Goal: Task Accomplishment & Management: Manage account settings

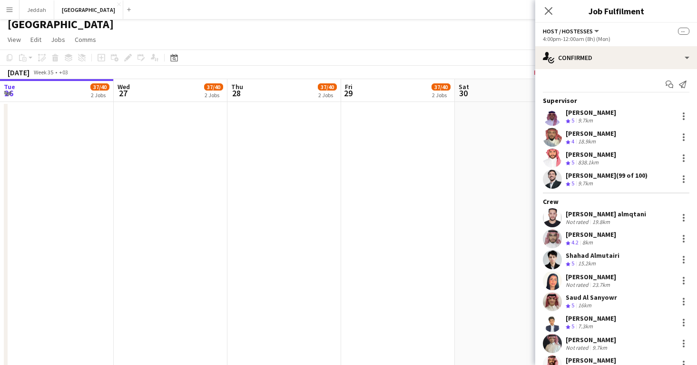
scroll to position [0, 227]
click at [548, 12] on icon at bounding box center [548, 10] width 9 height 9
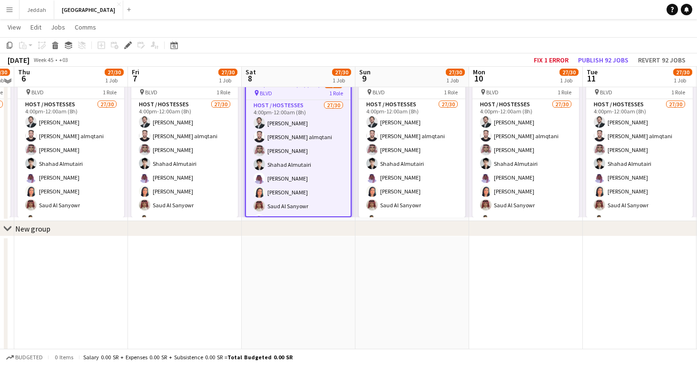
scroll to position [785, 0]
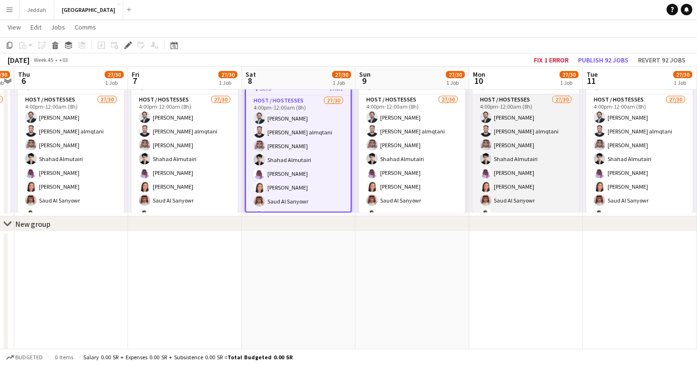
click at [534, 139] on app-card-role "Host / Hostesses 27/30 4:00pm-12:00am (8h) Ghiath Imadi Omar Bamaqtan almqtani …" at bounding box center [526, 310] width 107 height 433
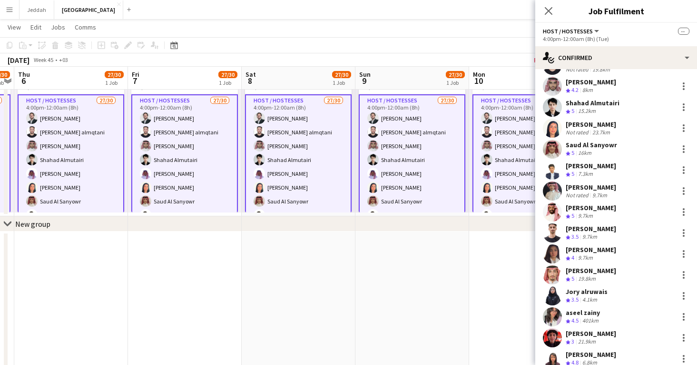
scroll to position [153, 0]
click at [554, 248] on app-user-avatar at bounding box center [552, 253] width 19 height 19
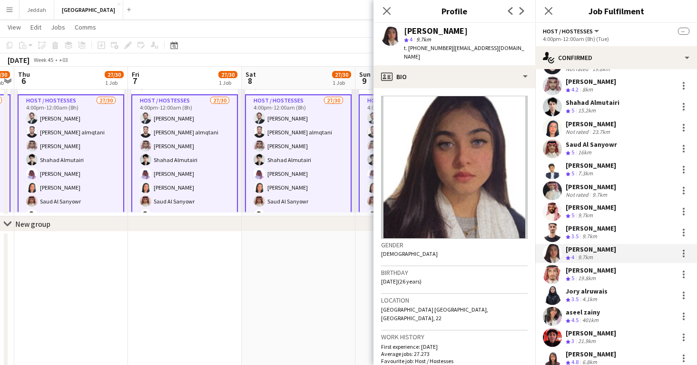
click at [554, 248] on app-user-avatar at bounding box center [552, 253] width 19 height 19
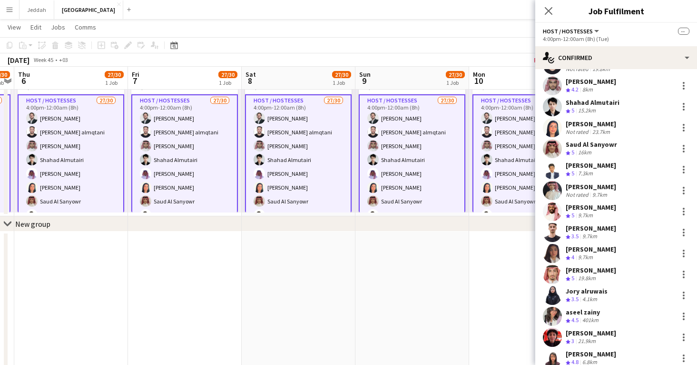
click at [554, 248] on app-user-avatar at bounding box center [552, 253] width 19 height 19
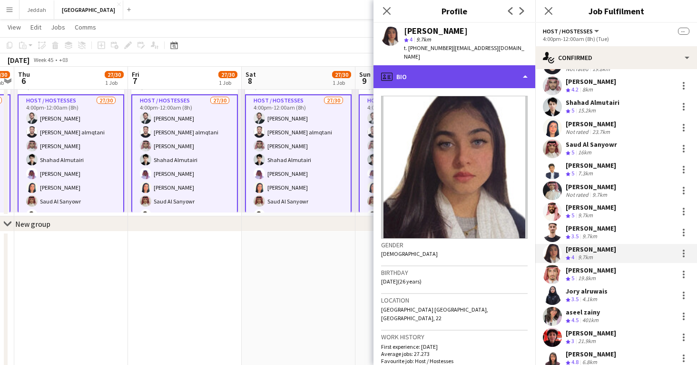
click at [479, 66] on div "profile Bio" at bounding box center [455, 76] width 162 height 23
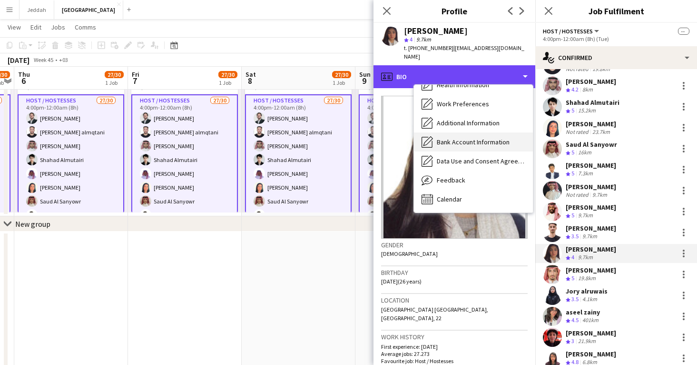
scroll to position [109, 0]
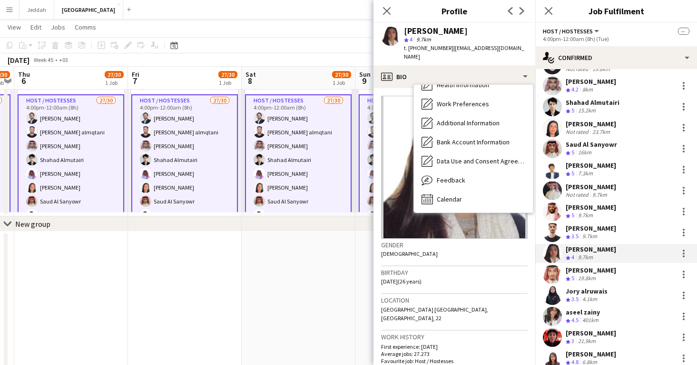
click at [552, 298] on app-user-avatar at bounding box center [552, 295] width 19 height 19
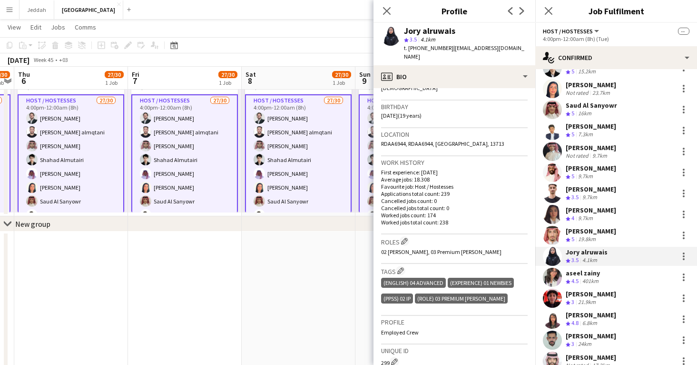
scroll to position [192, 0]
click at [552, 316] on app-user-avatar at bounding box center [552, 318] width 19 height 19
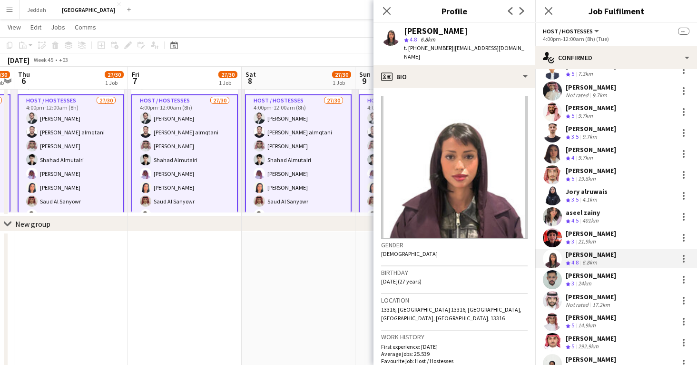
scroll to position [260, 0]
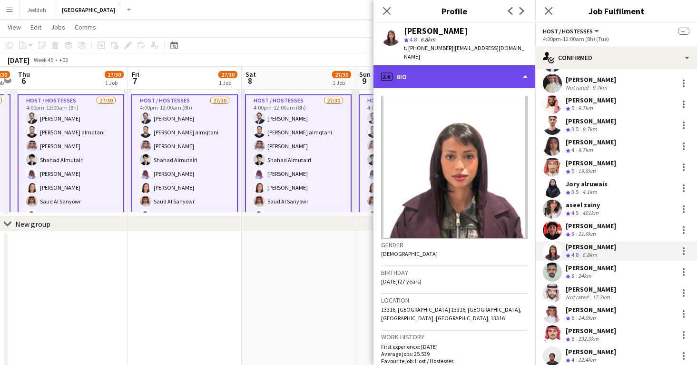
click at [440, 65] on div "profile Bio" at bounding box center [455, 76] width 162 height 23
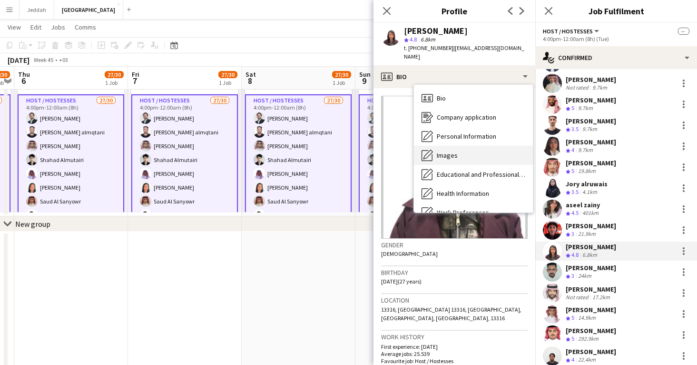
click at [446, 146] on div "Images Images" at bounding box center [473, 155] width 119 height 19
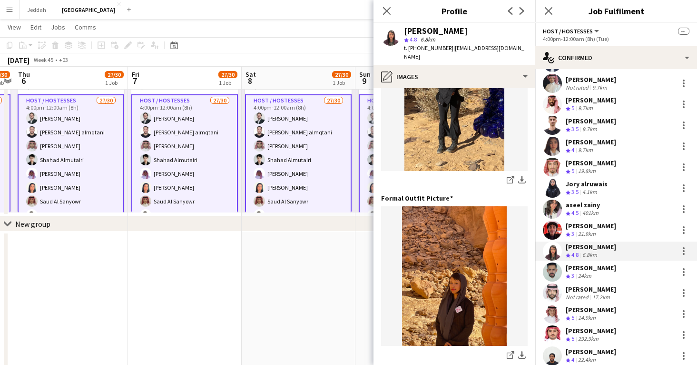
scroll to position [259, 0]
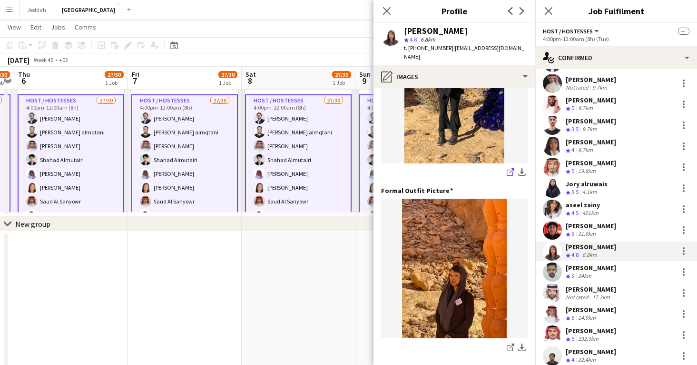
click at [510, 168] on icon "share-external-link-1" at bounding box center [511, 172] width 8 height 8
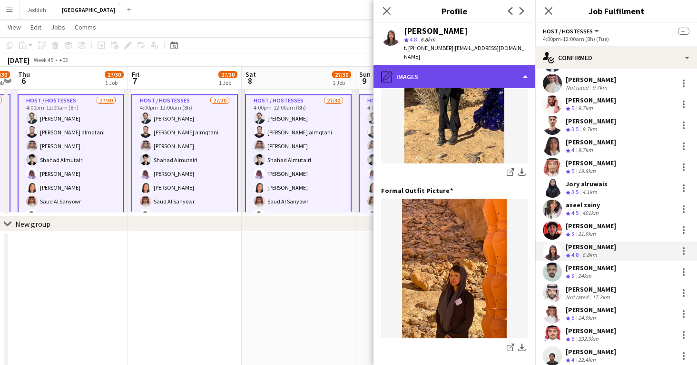
click at [481, 70] on div "pencil4 Images" at bounding box center [455, 76] width 162 height 23
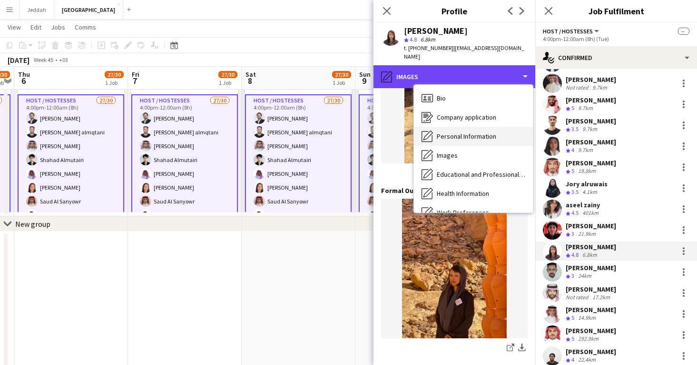
scroll to position [0, 0]
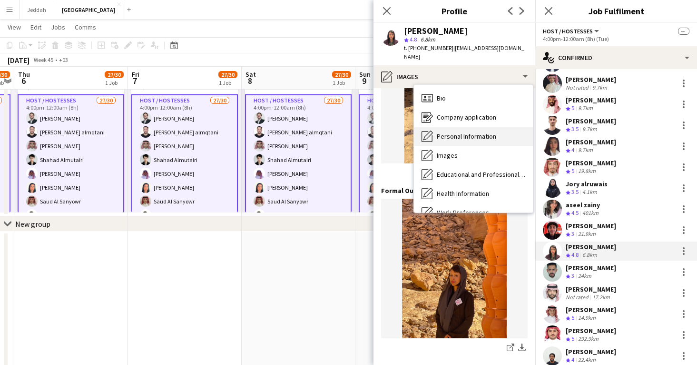
click at [463, 132] on span "Personal Information" at bounding box center [467, 136] width 60 height 9
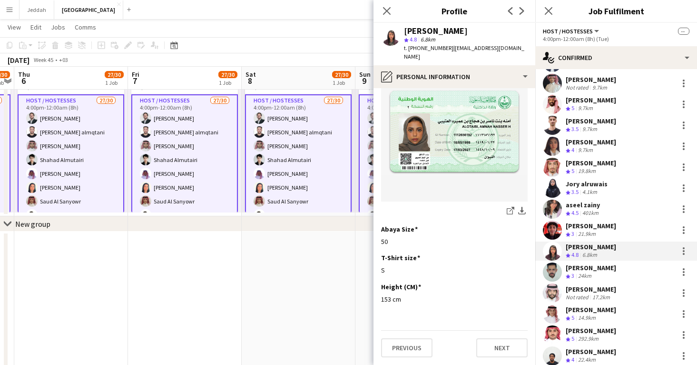
scroll to position [519, 0]
click at [568, 268] on div "[PERSON_NAME]" at bounding box center [591, 267] width 50 height 9
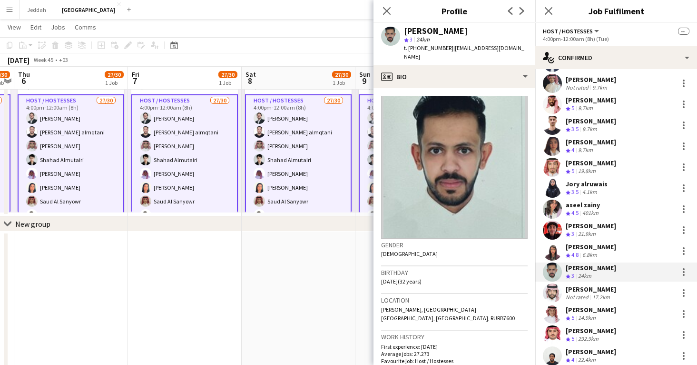
click at [557, 296] on app-user-avatar at bounding box center [552, 292] width 19 height 19
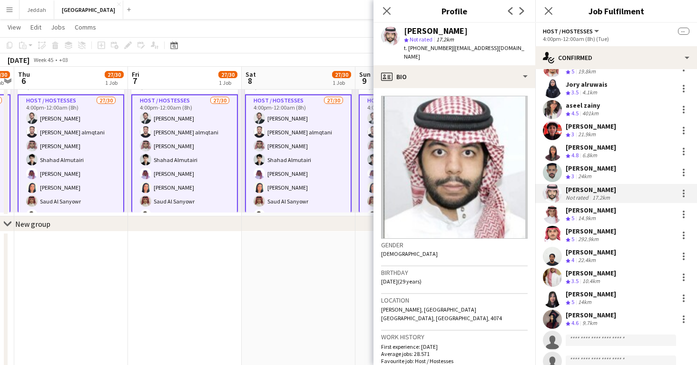
scroll to position [362, 0]
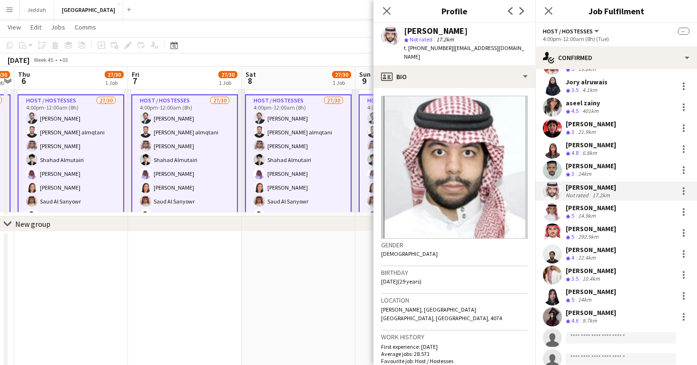
click at [550, 295] on app-user-avatar at bounding box center [552, 295] width 19 height 19
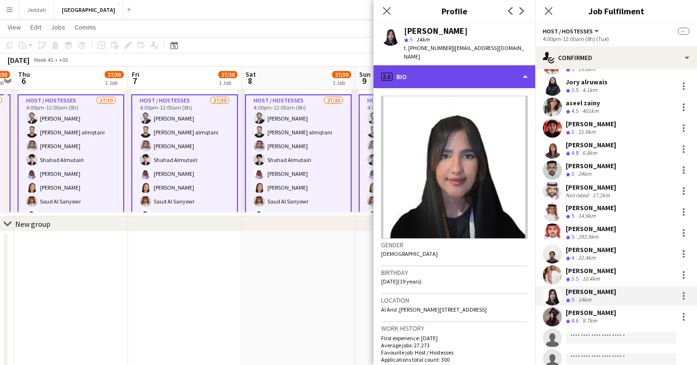
click at [456, 65] on div "profile Bio" at bounding box center [455, 76] width 162 height 23
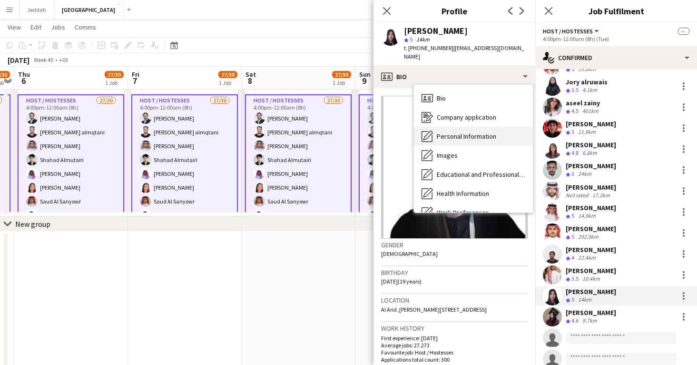
click at [460, 131] on div "Personal Information Personal Information" at bounding box center [473, 136] width 119 height 19
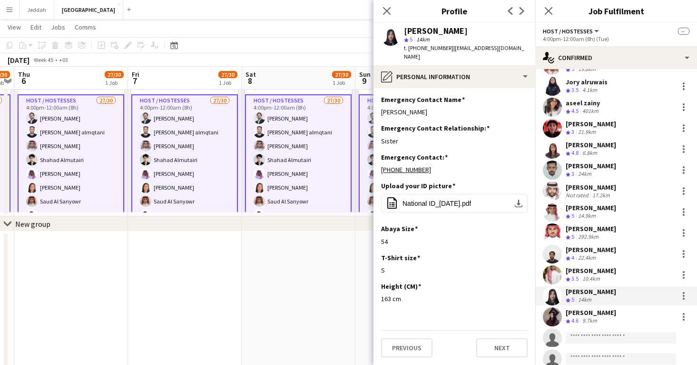
scroll to position [378, 0]
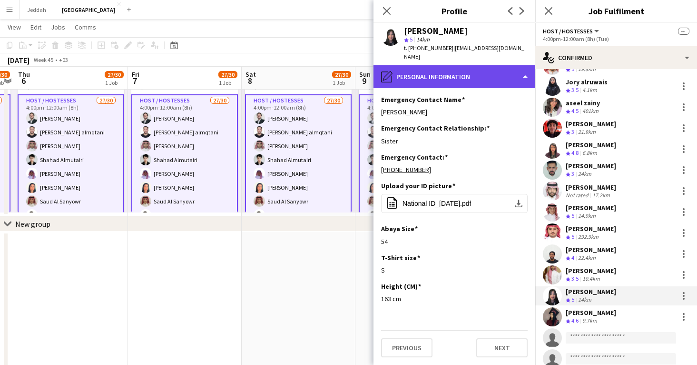
click at [451, 66] on div "pencil4 Personal Information" at bounding box center [455, 76] width 162 height 23
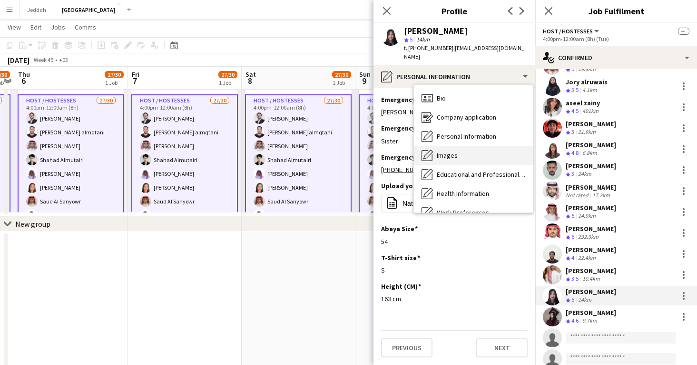
click at [468, 147] on div "Images Images" at bounding box center [473, 155] width 119 height 19
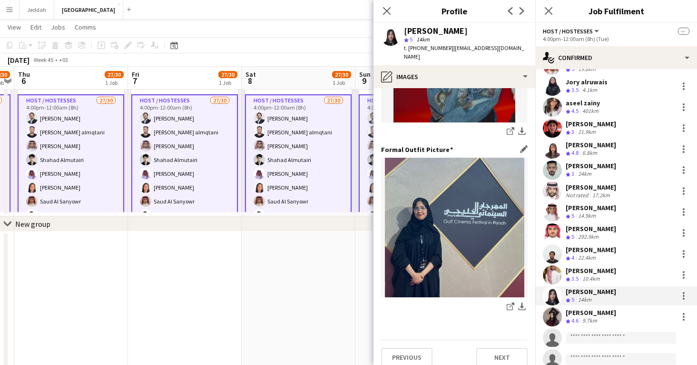
scroll to position [300, 0]
click at [553, 252] on app-user-avatar at bounding box center [552, 253] width 19 height 19
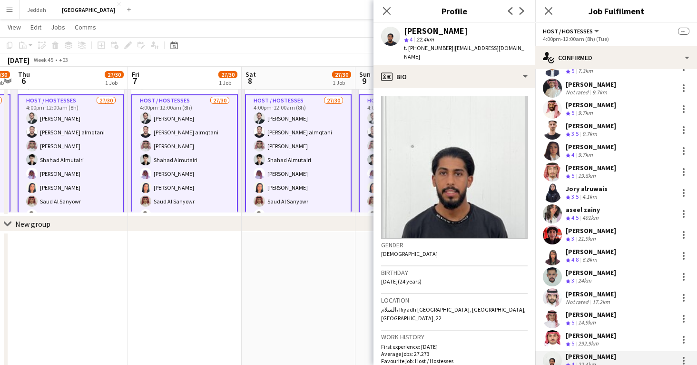
scroll to position [255, 0]
click at [554, 233] on app-user-avatar at bounding box center [552, 235] width 19 height 19
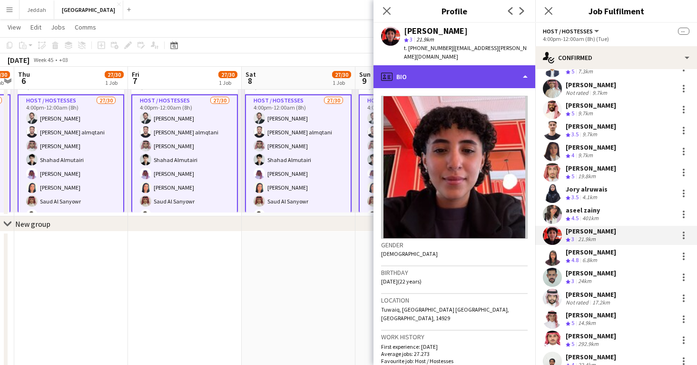
click at [459, 70] on div "profile Bio" at bounding box center [455, 76] width 162 height 23
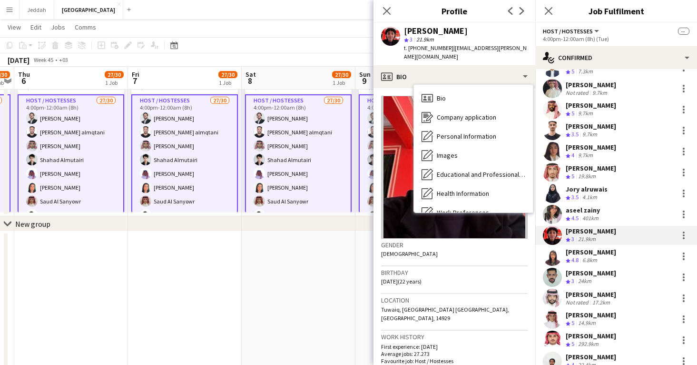
click at [468, 244] on div "Gender Female" at bounding box center [454, 253] width 147 height 28
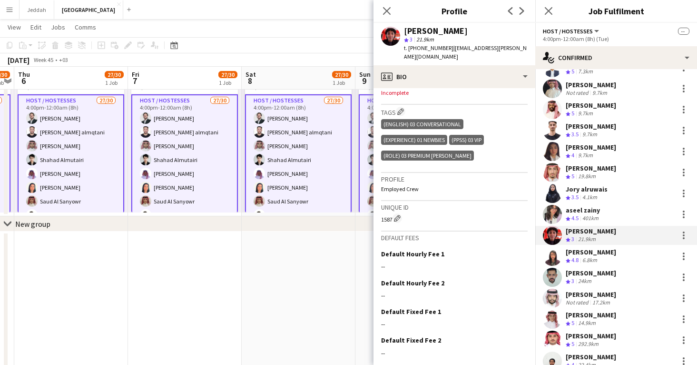
scroll to position [334, 0]
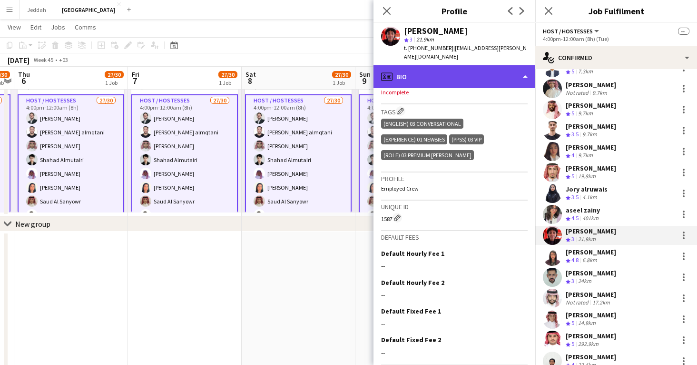
click at [477, 77] on div "profile Bio" at bounding box center [455, 76] width 162 height 23
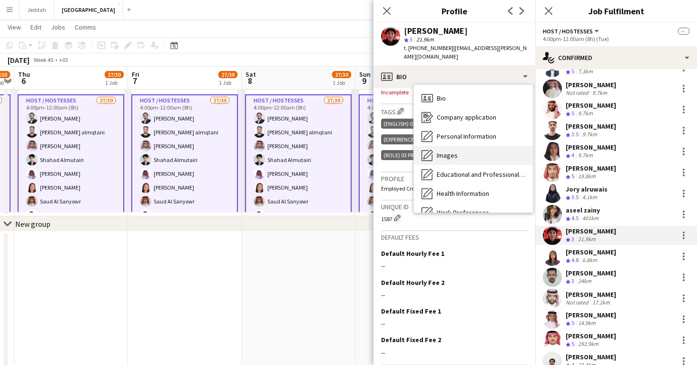
click at [478, 146] on div "Images Images" at bounding box center [473, 155] width 119 height 19
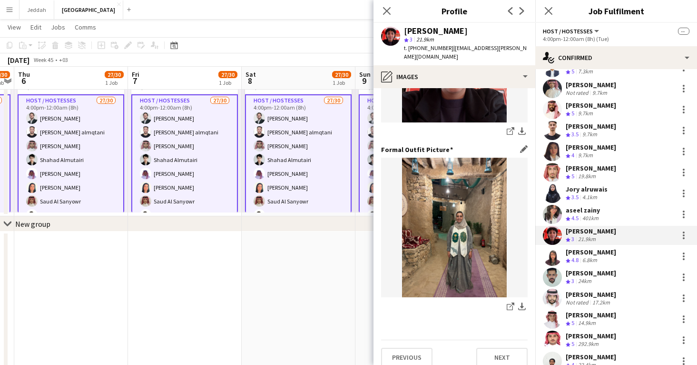
scroll to position [300, 0]
click at [509, 303] on icon "share-external-link-1" at bounding box center [511, 307] width 8 height 8
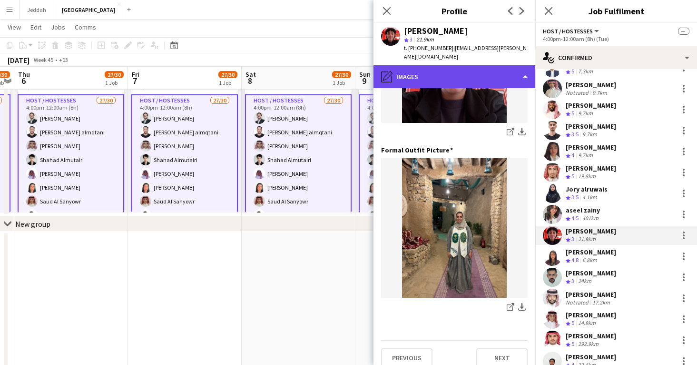
click at [502, 65] on div "pencil4 Images" at bounding box center [455, 76] width 162 height 23
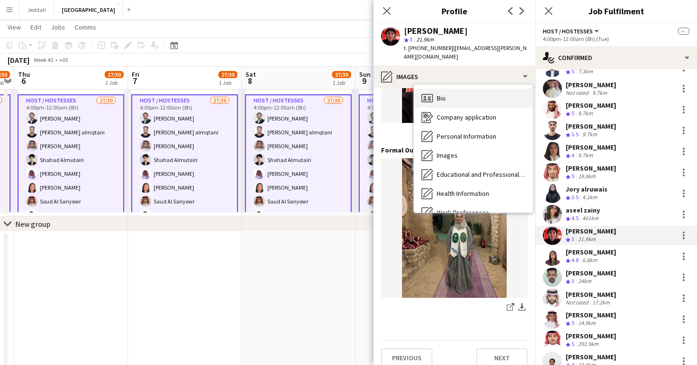
click at [501, 89] on div "Bio Bio" at bounding box center [473, 98] width 119 height 19
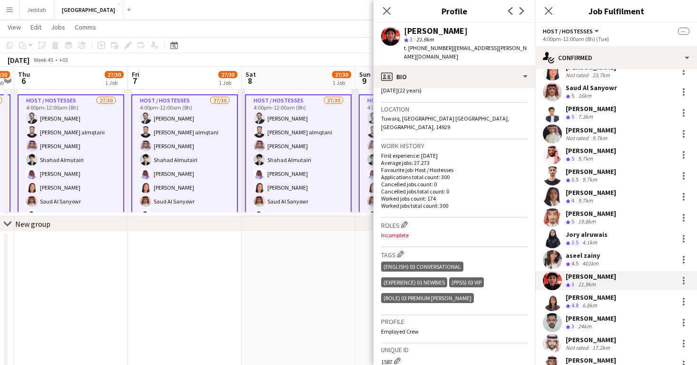
scroll to position [201, 0]
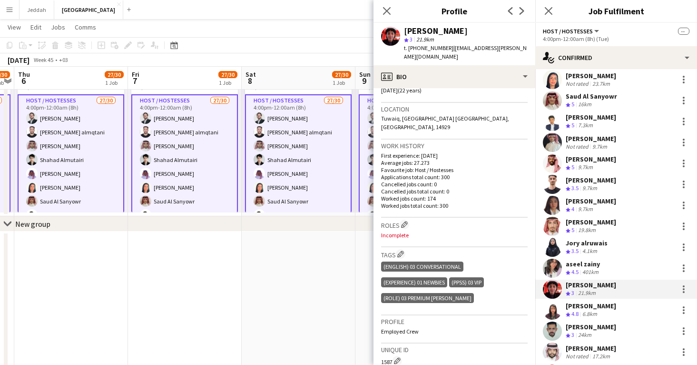
click at [552, 165] on app-user-avatar at bounding box center [552, 163] width 19 height 19
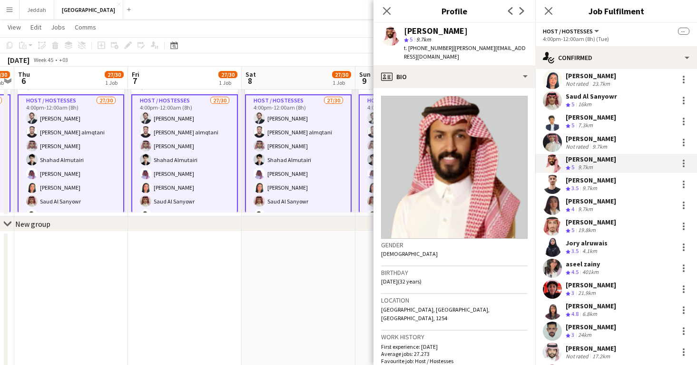
scroll to position [189, 0]
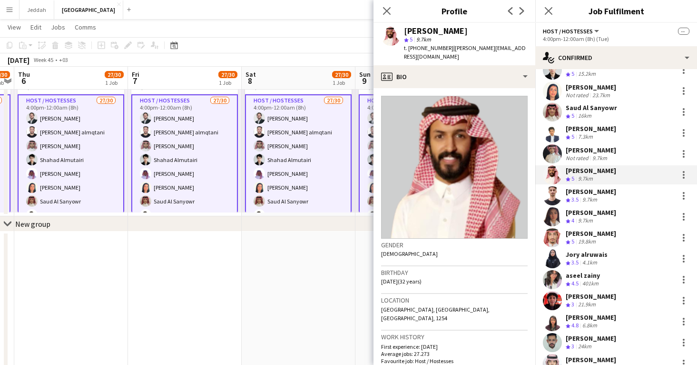
click at [554, 155] on app-user-avatar at bounding box center [552, 153] width 19 height 19
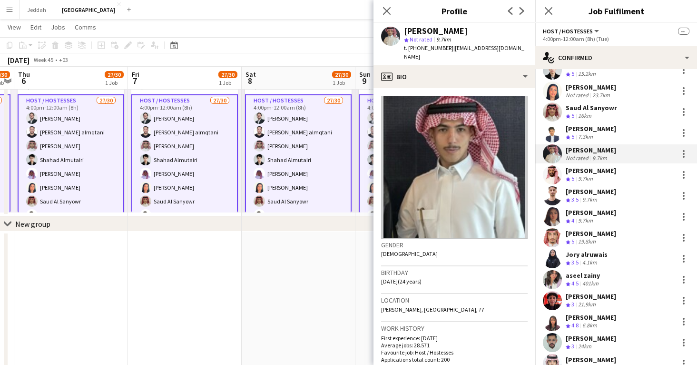
scroll to position [185, 0]
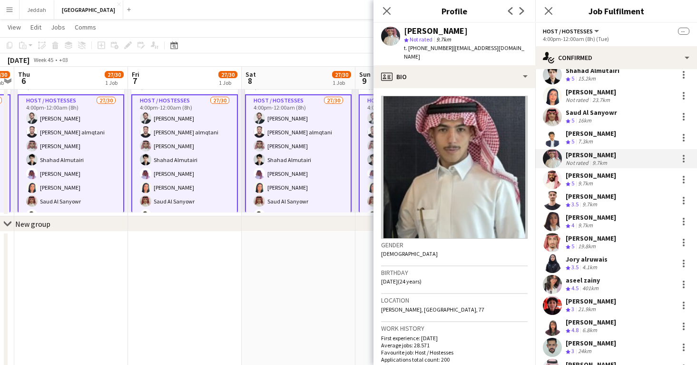
click at [556, 133] on app-user-avatar at bounding box center [552, 137] width 19 height 19
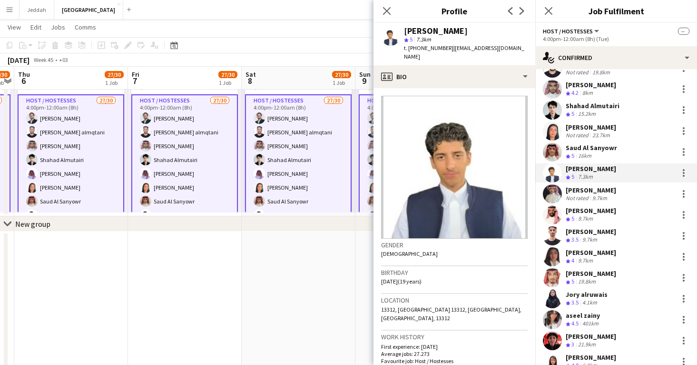
scroll to position [140, 0]
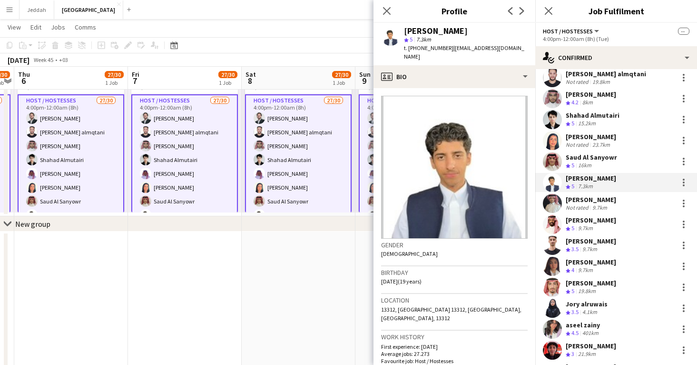
click at [556, 133] on app-user-avatar at bounding box center [552, 140] width 19 height 19
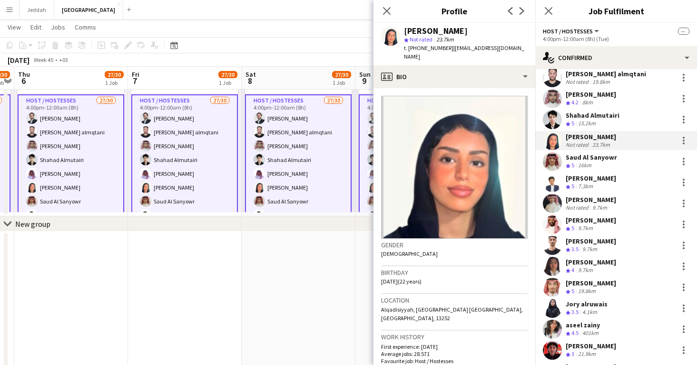
scroll to position [136, 0]
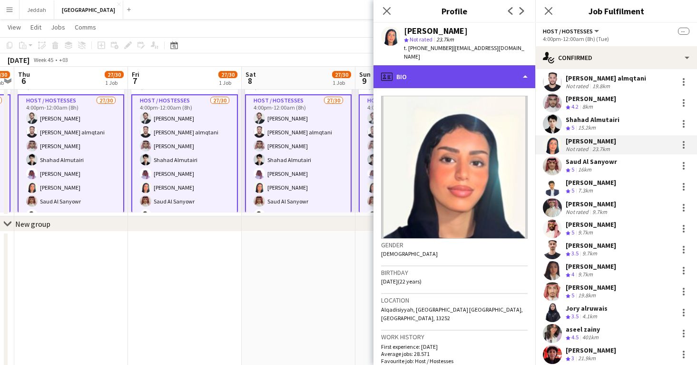
click at [490, 77] on div "profile Bio" at bounding box center [455, 76] width 162 height 23
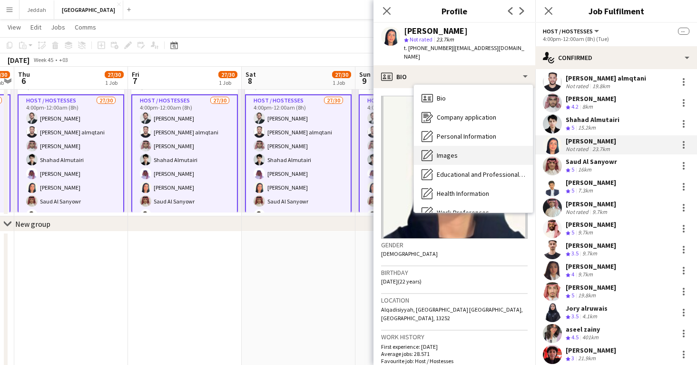
click at [494, 146] on div "Images Images" at bounding box center [473, 155] width 119 height 19
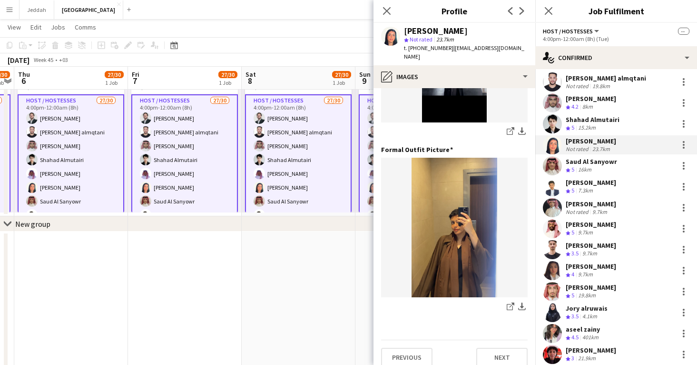
scroll to position [300, 0]
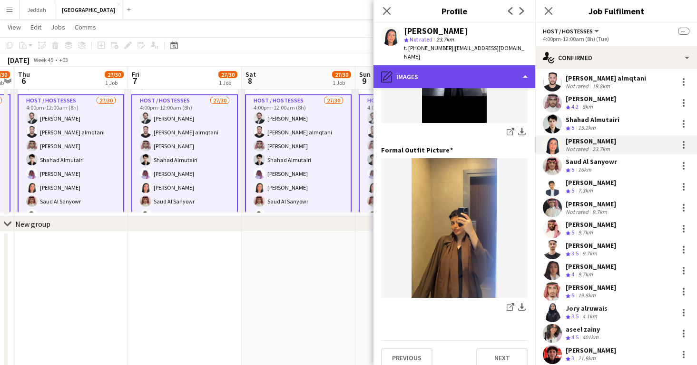
click at [477, 67] on div "pencil4 Images" at bounding box center [455, 76] width 162 height 23
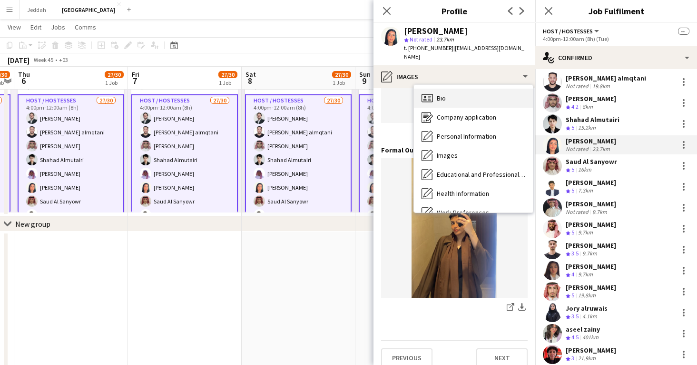
click at [476, 89] on div "Bio Bio" at bounding box center [473, 98] width 119 height 19
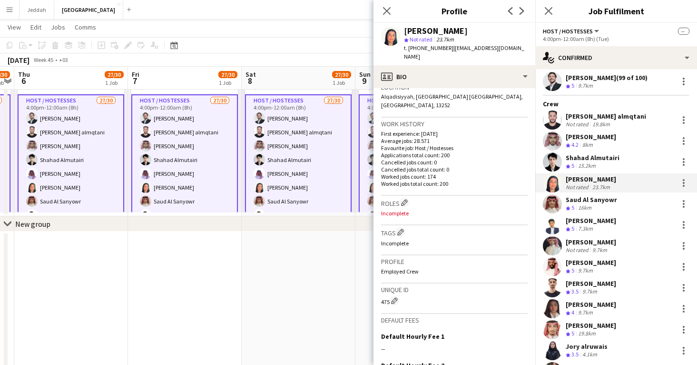
scroll to position [96, 0]
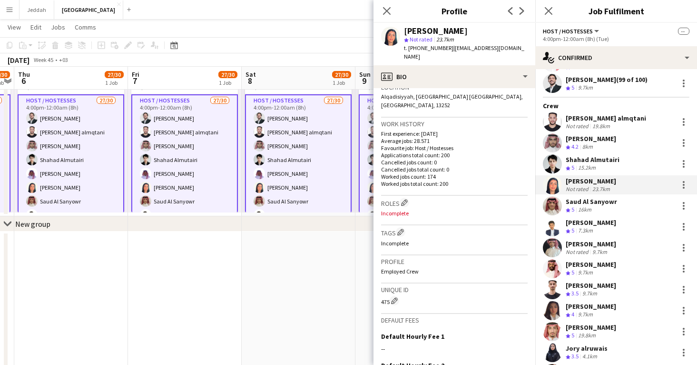
click at [550, 145] on app-user-avatar at bounding box center [552, 142] width 19 height 19
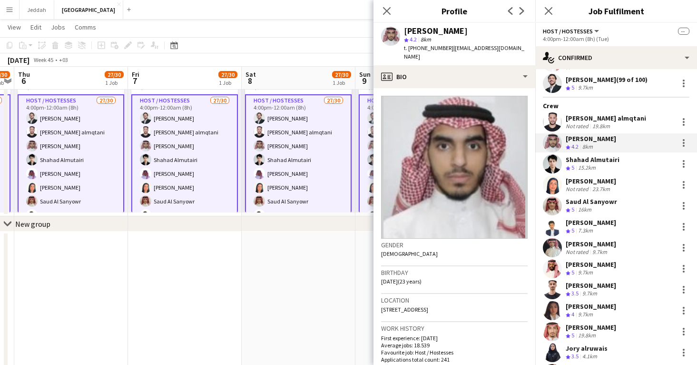
click at [553, 119] on app-user-avatar at bounding box center [552, 121] width 19 height 19
